Goal: Find contact information

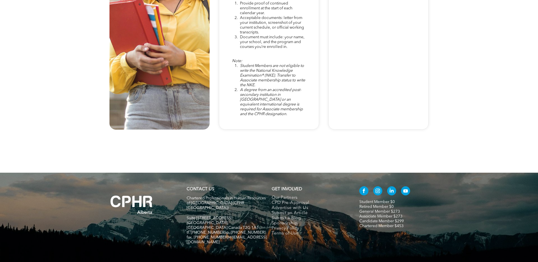
scroll to position [1713, 0]
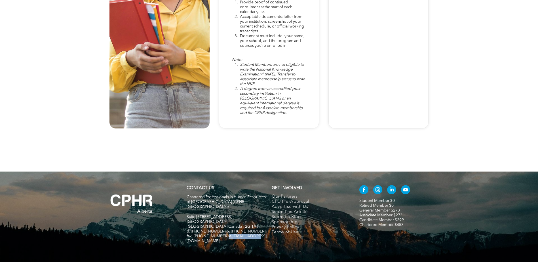
drag, startPoint x: 224, startPoint y: 207, endPoint x: 251, endPoint y: 205, distance: 26.7
click at [251, 234] on span "fax. [PHONE_NUMBER] e:[EMAIL_ADDRESS][DOMAIN_NAME]" at bounding box center [227, 238] width 80 height 9
copy span "info@cphrab.ca"
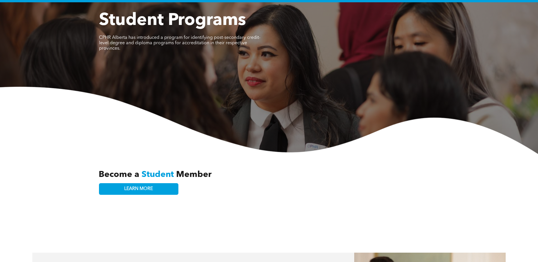
scroll to position [0, 0]
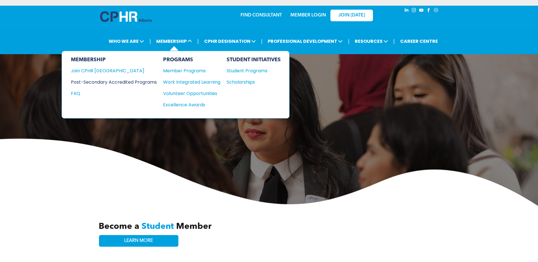
drag, startPoint x: 127, startPoint y: 82, endPoint x: 131, endPoint y: 82, distance: 4.3
click at [127, 82] on div "Post-Secondary Accredited Programs" at bounding box center [109, 82] width 77 height 7
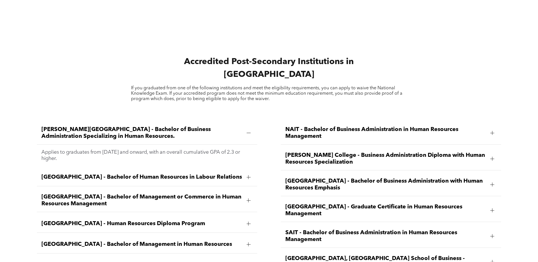
scroll to position [851, 0]
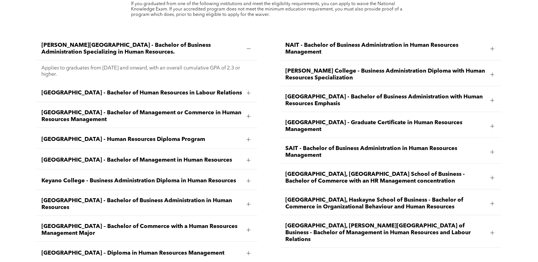
click at [138, 110] on span "Athabasca University - Bachelor of Management or Commerce in Human Resources Ma…" at bounding box center [141, 117] width 201 height 14
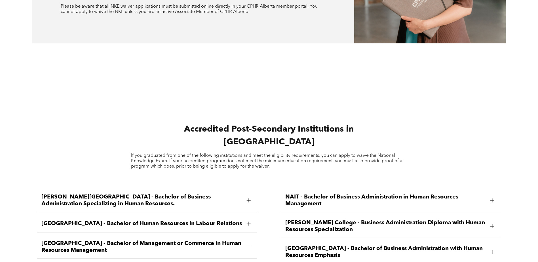
scroll to position [709, 0]
